Goal: Task Accomplishment & Management: Complete application form

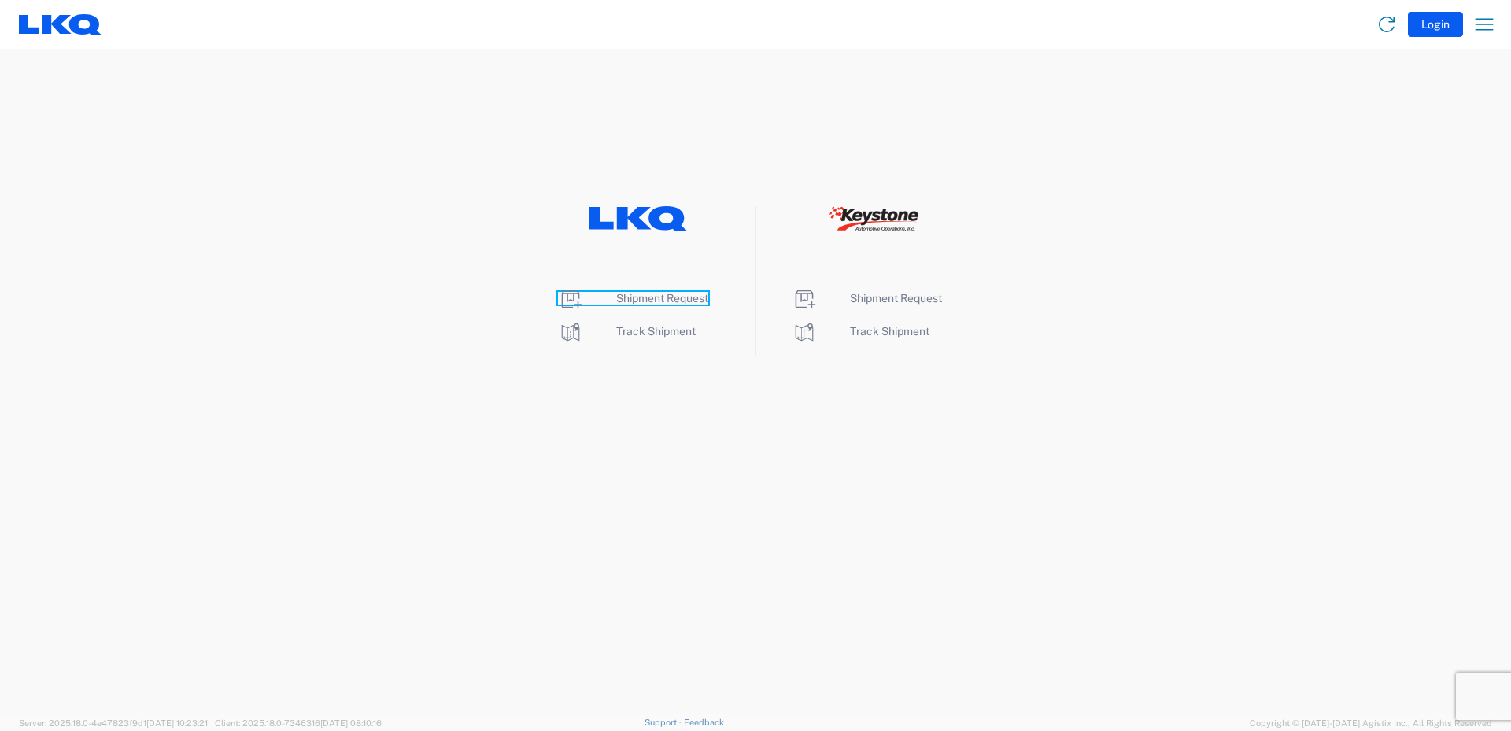
click at [671, 299] on span "Shipment Request" at bounding box center [662, 298] width 92 height 13
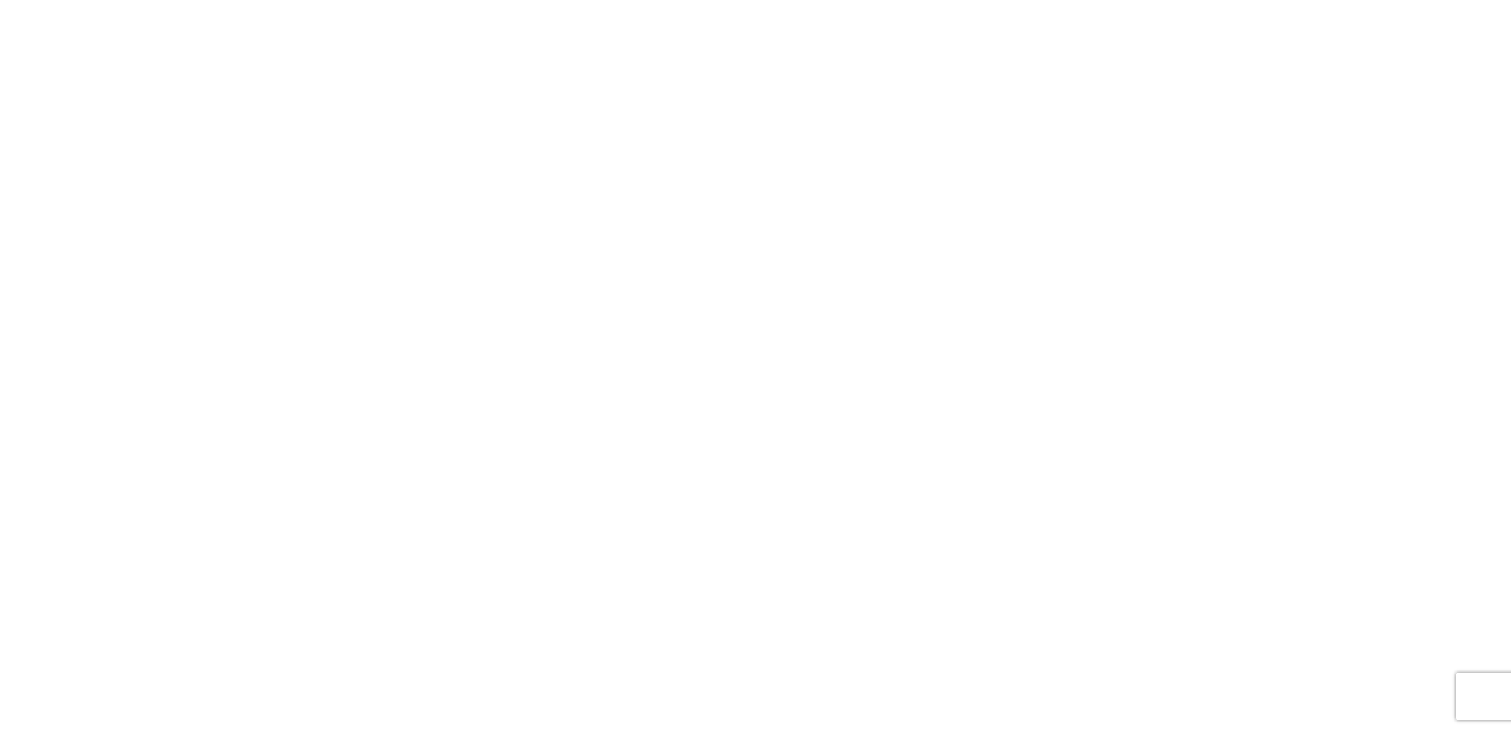
select select "FULL"
select select "LBS"
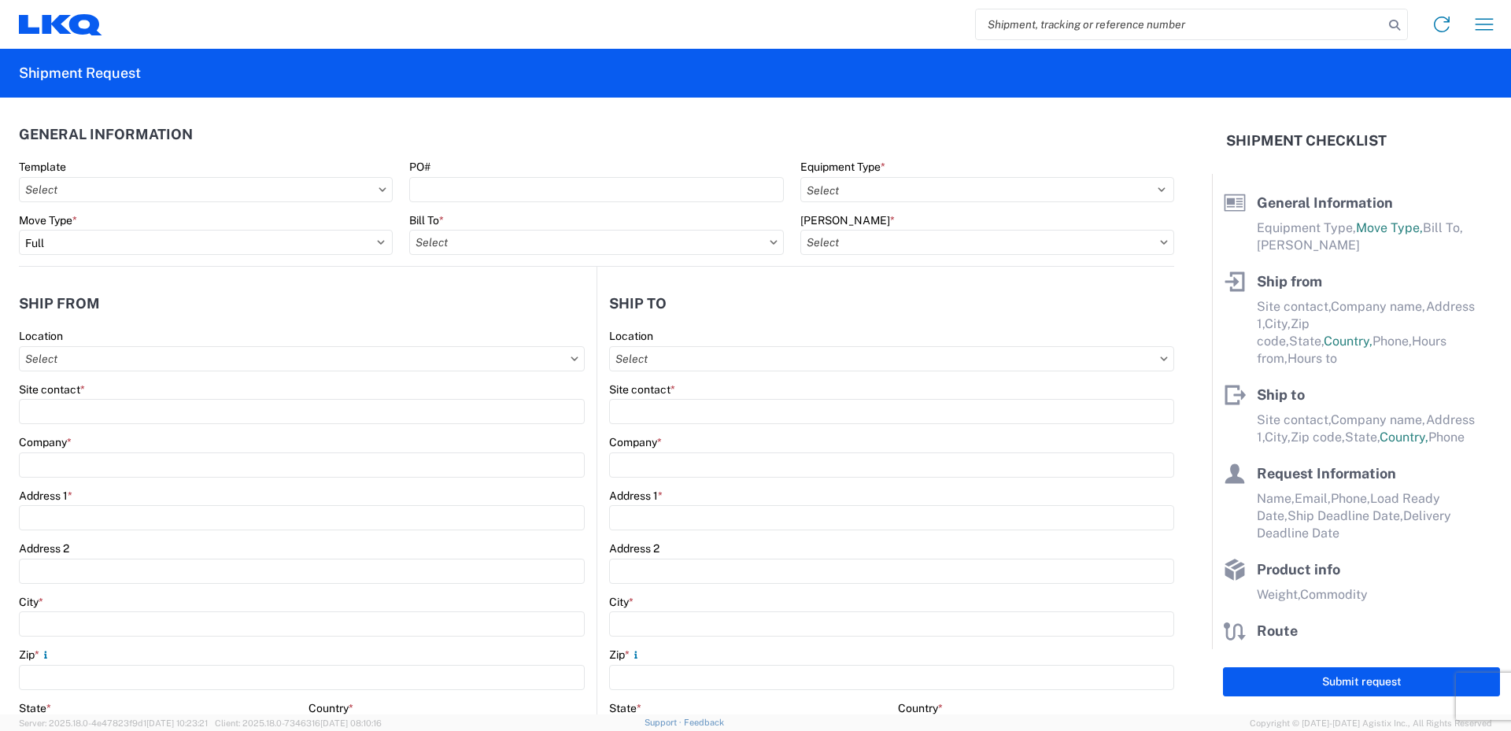
click at [1023, 21] on input "search" at bounding box center [1180, 24] width 408 height 30
type input "56683628"
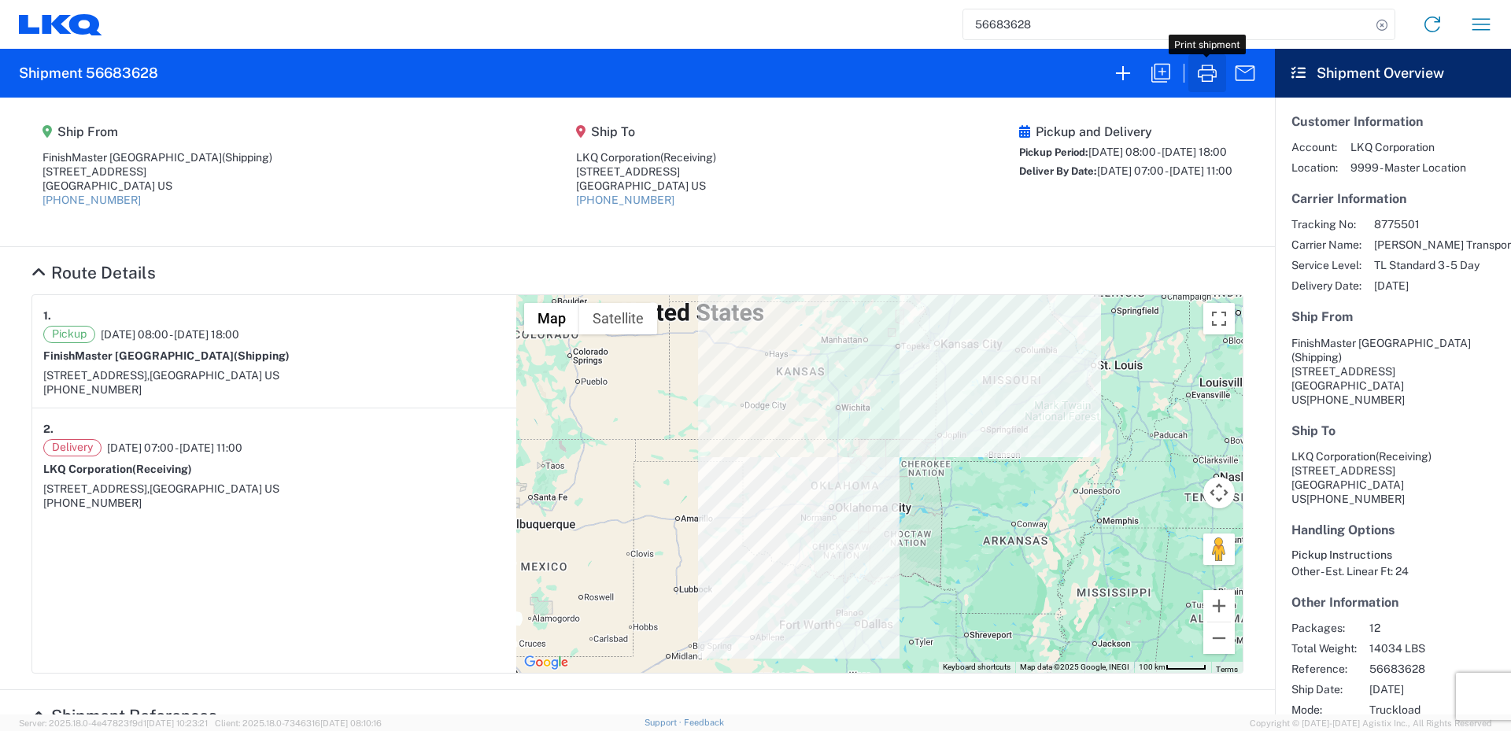
click at [1207, 78] on icon "button" at bounding box center [1207, 73] width 25 height 25
